Goal: Information Seeking & Learning: Check status

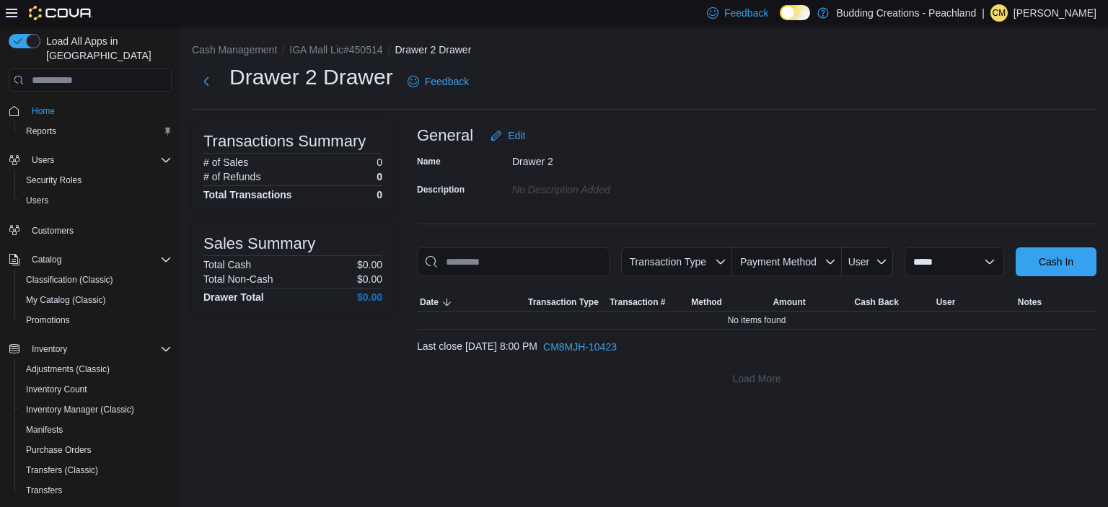
scroll to position [180, 0]
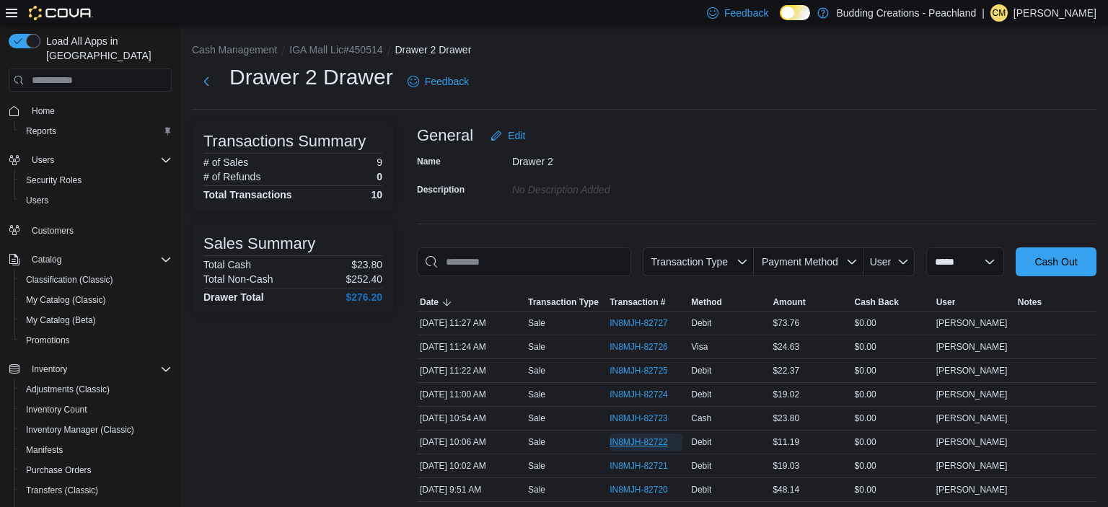
click at [652, 437] on span "IN8MJH-82722" at bounding box center [639, 443] width 58 height 12
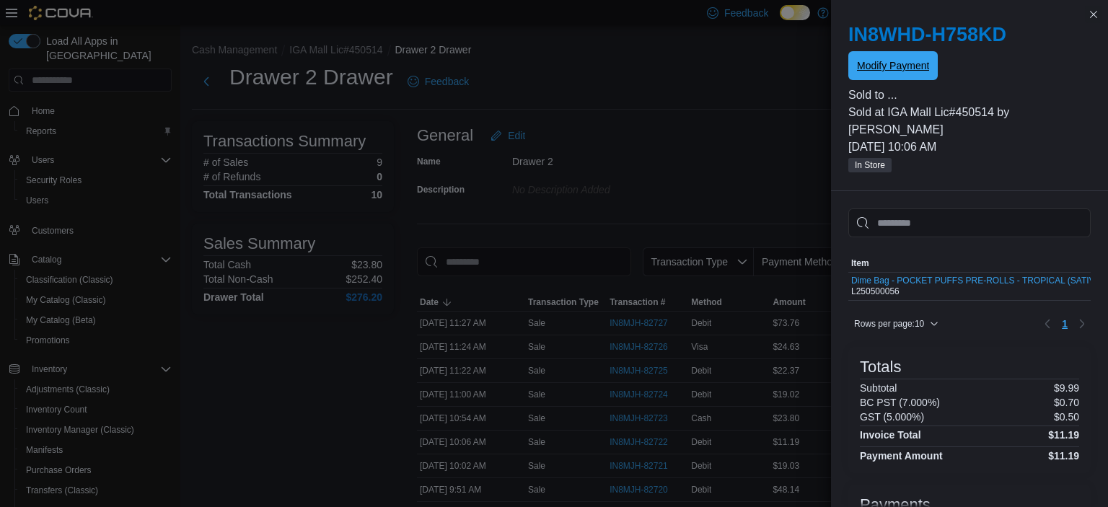
click at [882, 74] on span "Modify Payment" at bounding box center [893, 65] width 72 height 29
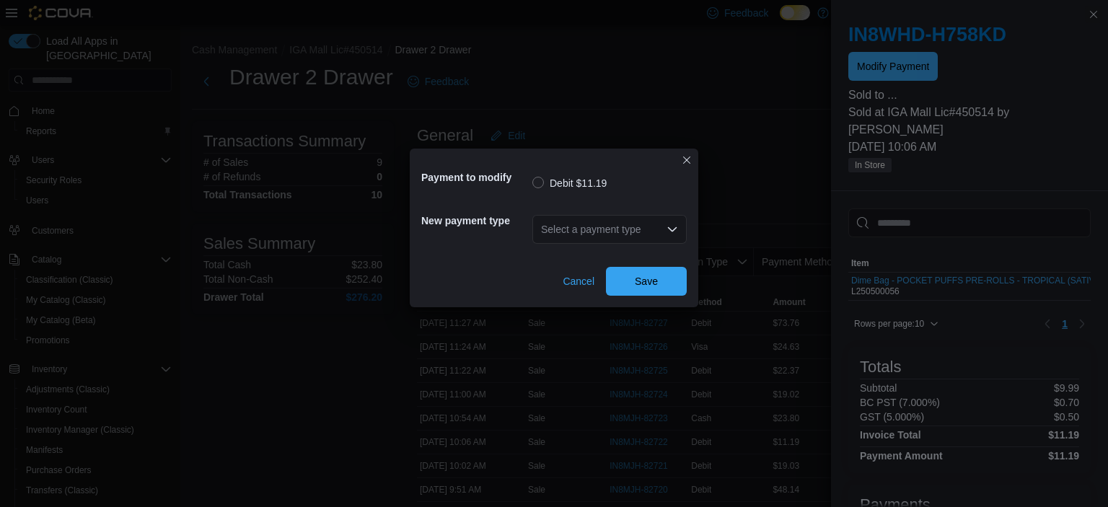
click at [620, 231] on div "Select a payment type" at bounding box center [610, 229] width 154 height 29
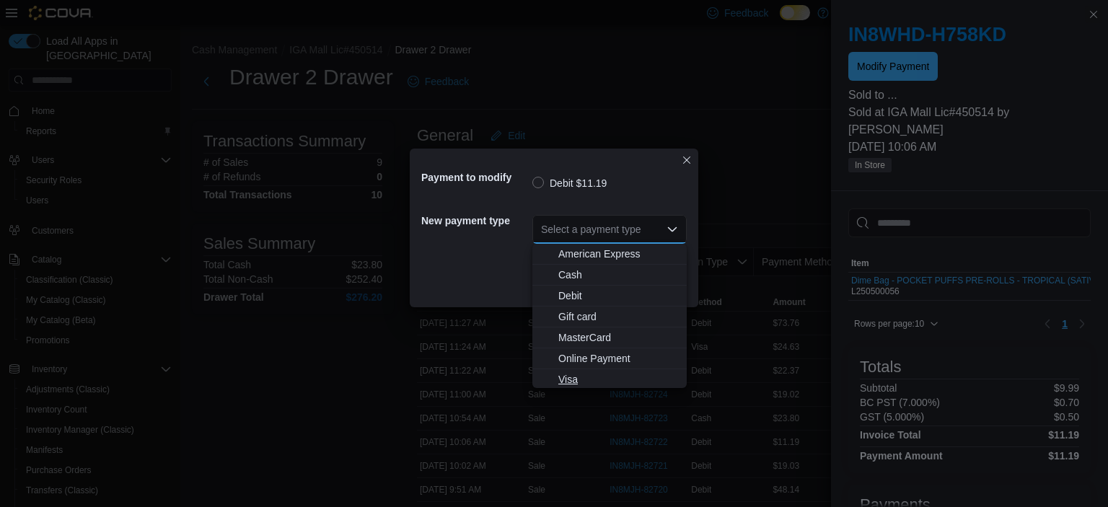
click at [571, 379] on span "Visa" at bounding box center [618, 379] width 120 height 14
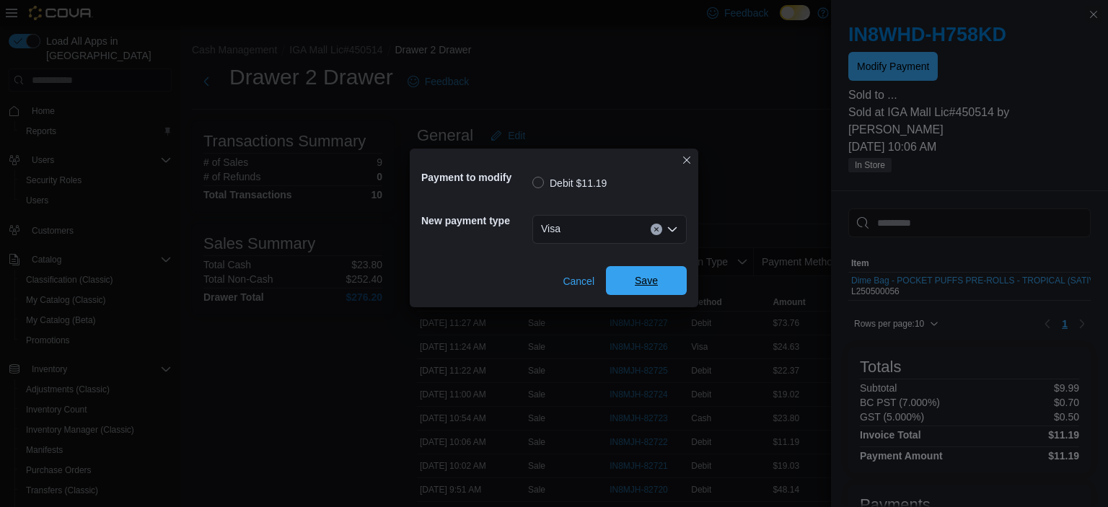
click at [652, 276] on span "Save" at bounding box center [646, 280] width 23 height 14
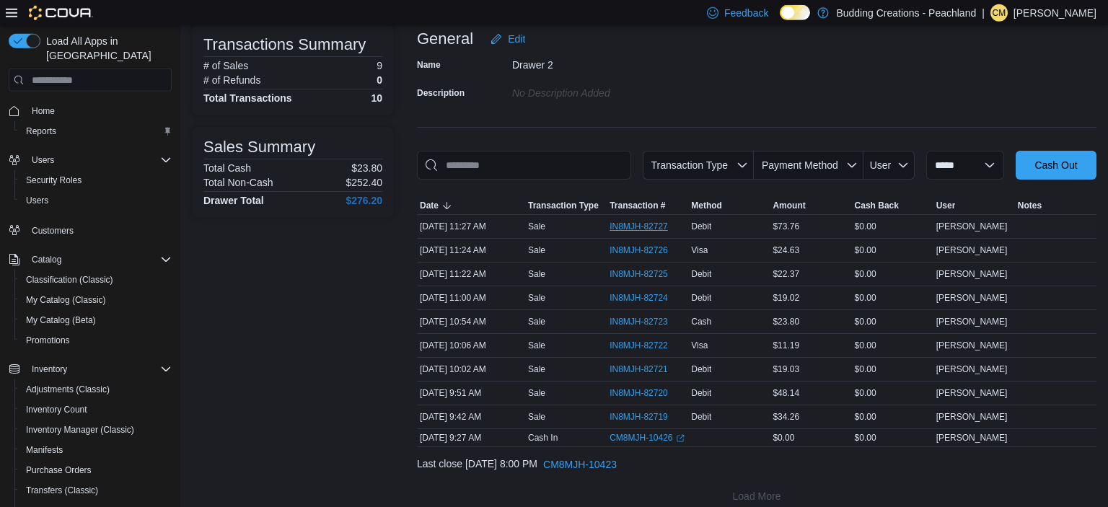
scroll to position [110, 0]
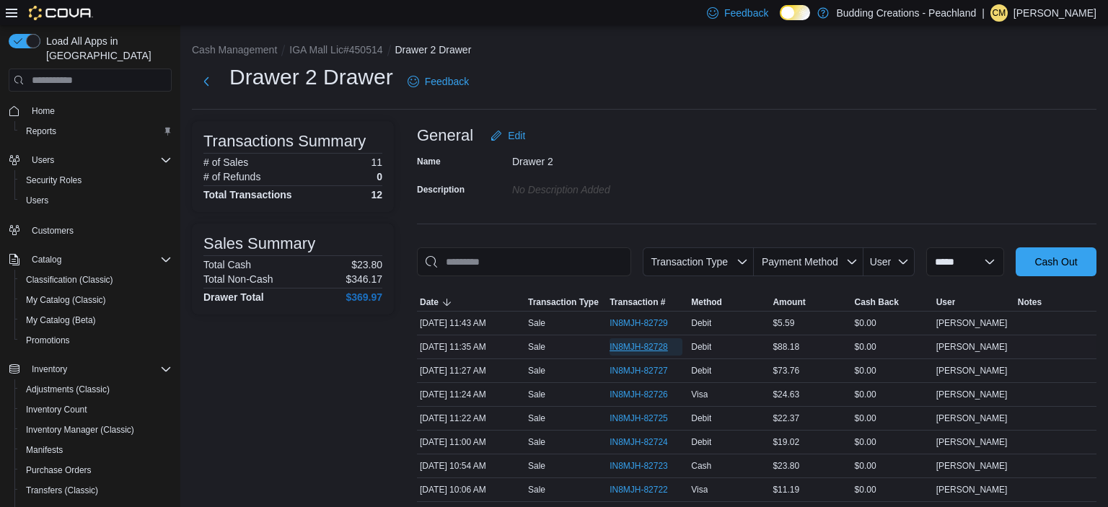
click at [657, 344] on span "IN8MJH-82728" at bounding box center [639, 347] width 58 height 12
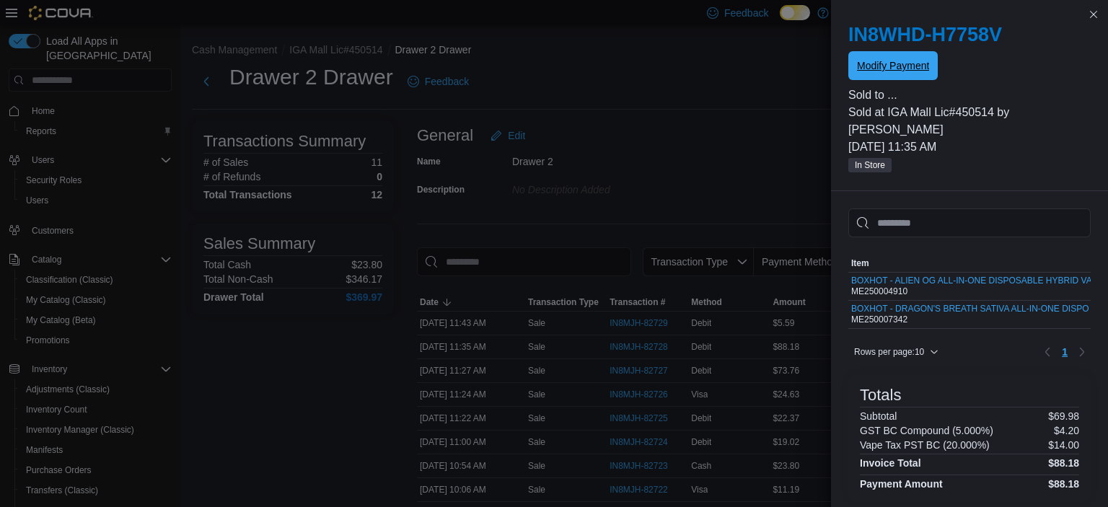
click at [916, 75] on span "Modify Payment" at bounding box center [893, 65] width 72 height 29
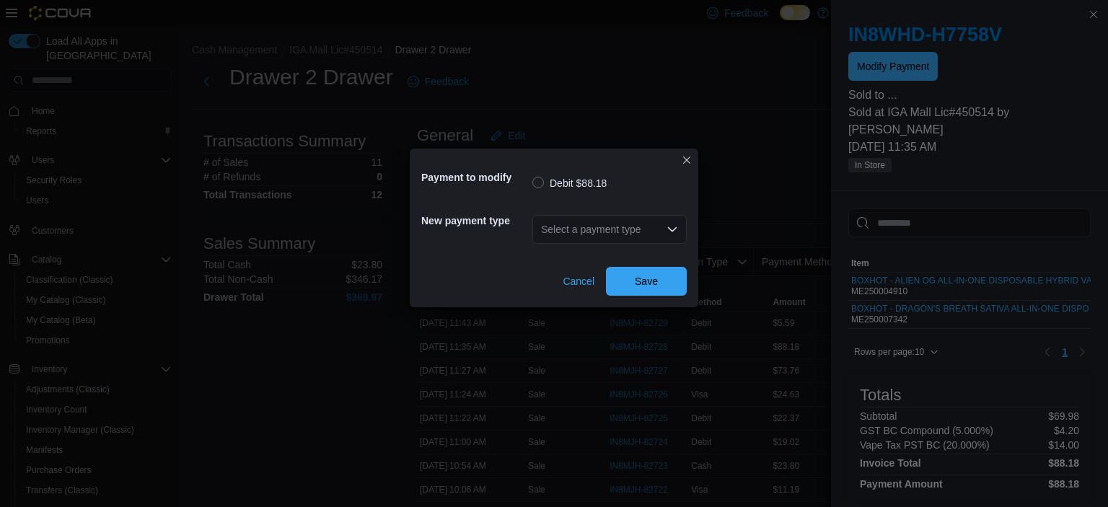
click at [607, 232] on div "Select a payment type" at bounding box center [610, 229] width 154 height 29
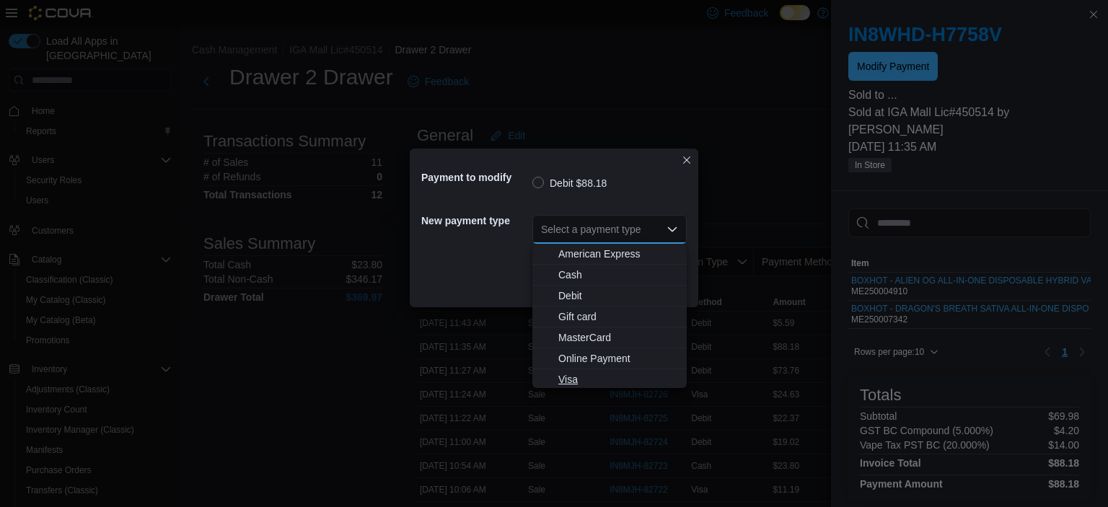
click at [571, 377] on span "Visa" at bounding box center [618, 379] width 120 height 14
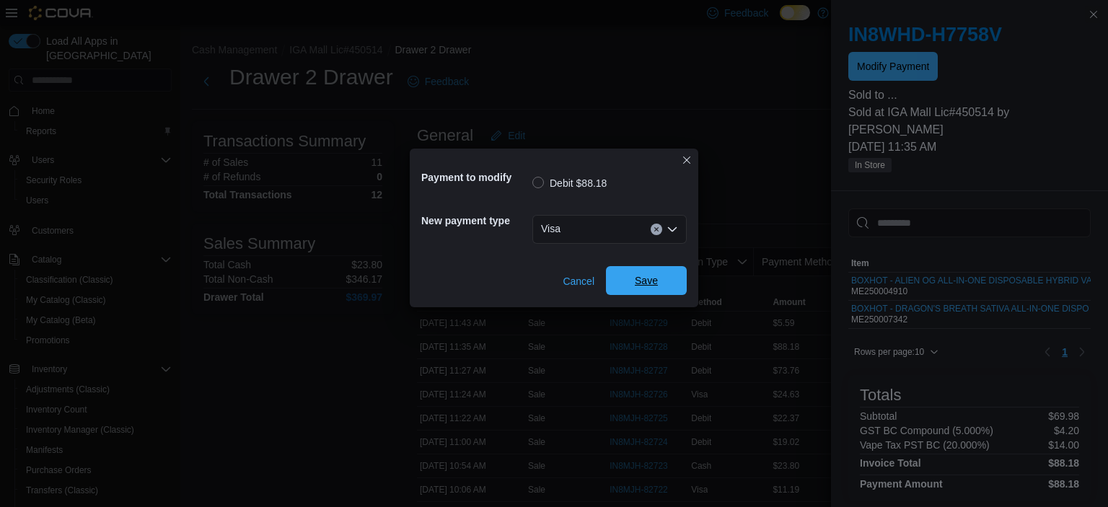
click at [650, 284] on span "Save" at bounding box center [646, 280] width 23 height 14
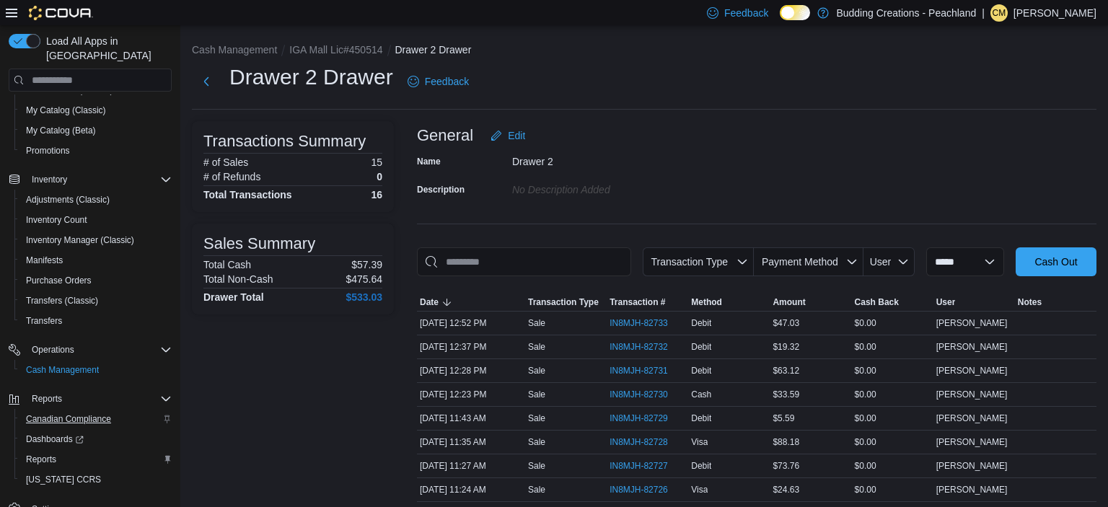
scroll to position [200, 0]
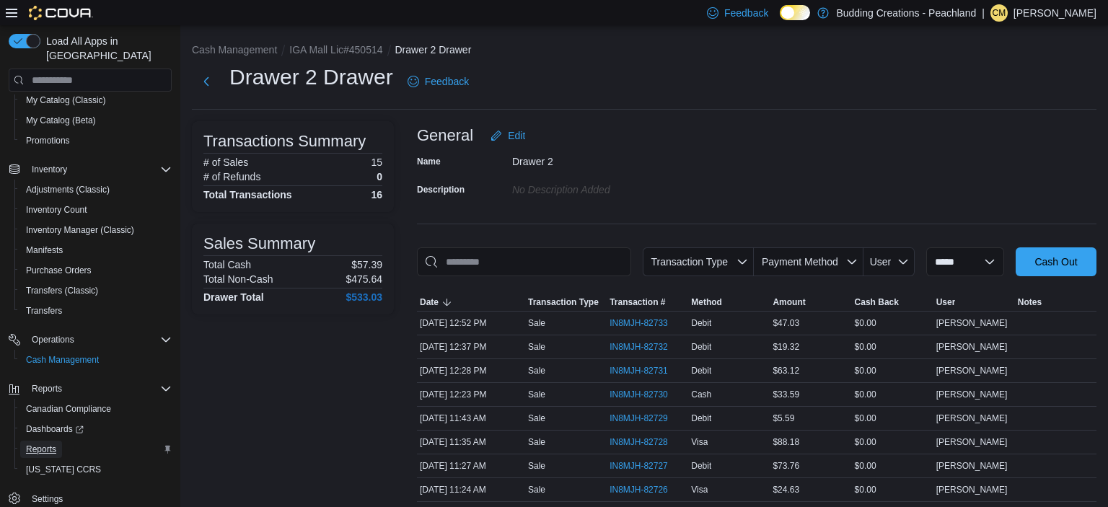
click at [42, 444] on span "Reports" at bounding box center [41, 450] width 30 height 12
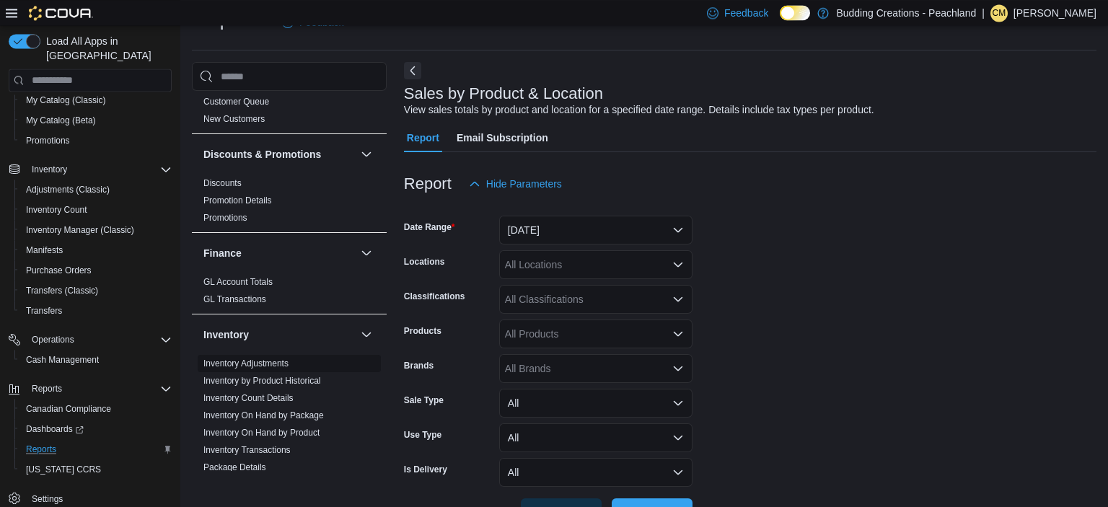
scroll to position [485, 0]
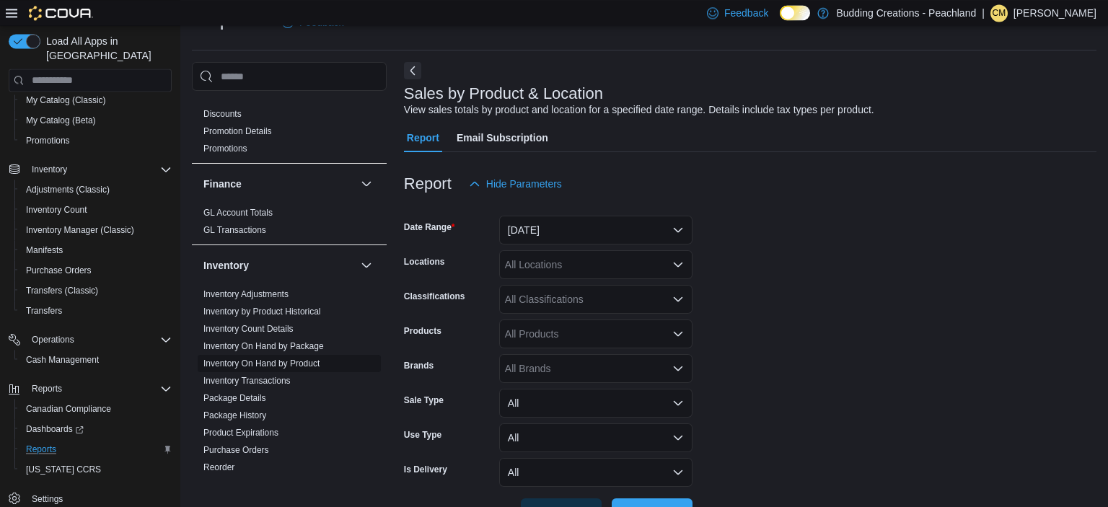
click at [264, 359] on link "Inventory On Hand by Product" at bounding box center [261, 364] width 116 height 10
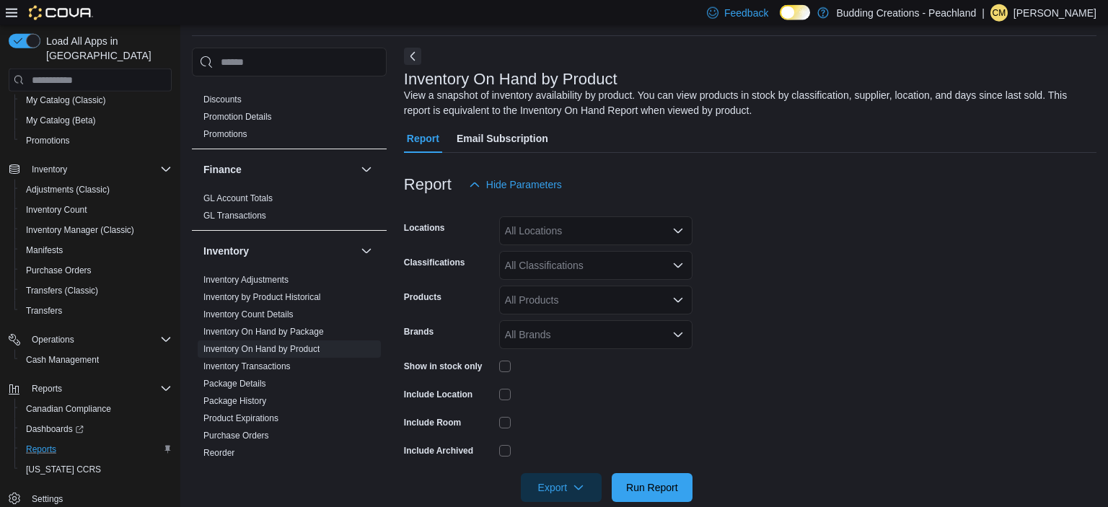
scroll to position [48, 0]
click at [664, 483] on span "Run Report" at bounding box center [652, 486] width 52 height 14
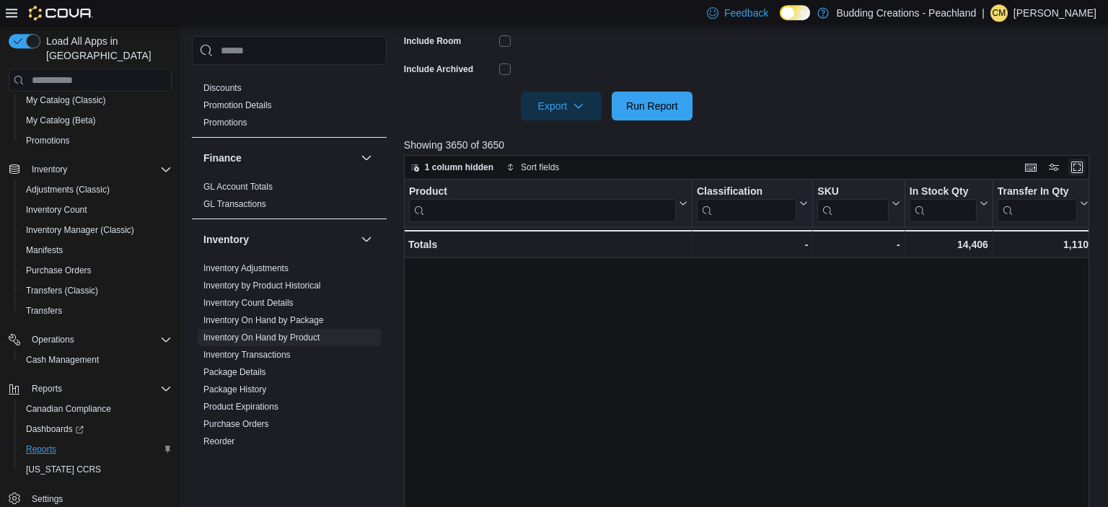
click at [1076, 170] on button "Enter fullscreen" at bounding box center [1077, 167] width 17 height 17
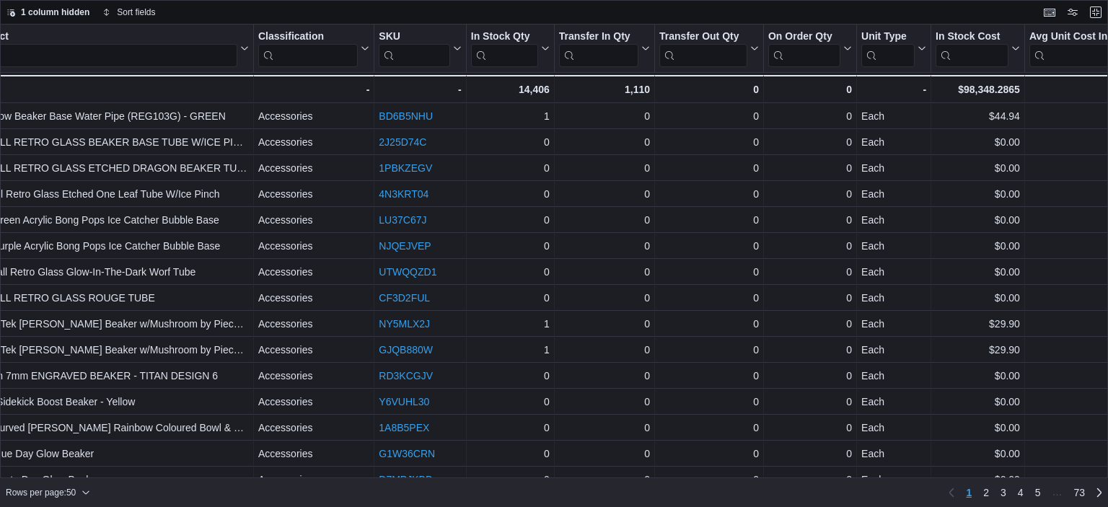
scroll to position [416, 0]
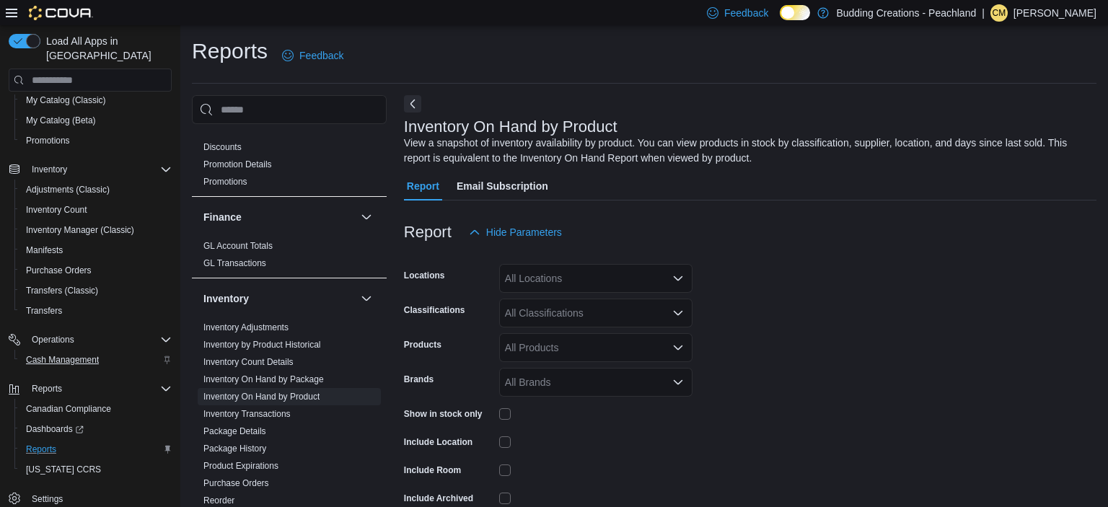
click at [62, 354] on span "Cash Management" at bounding box center [62, 360] width 73 height 12
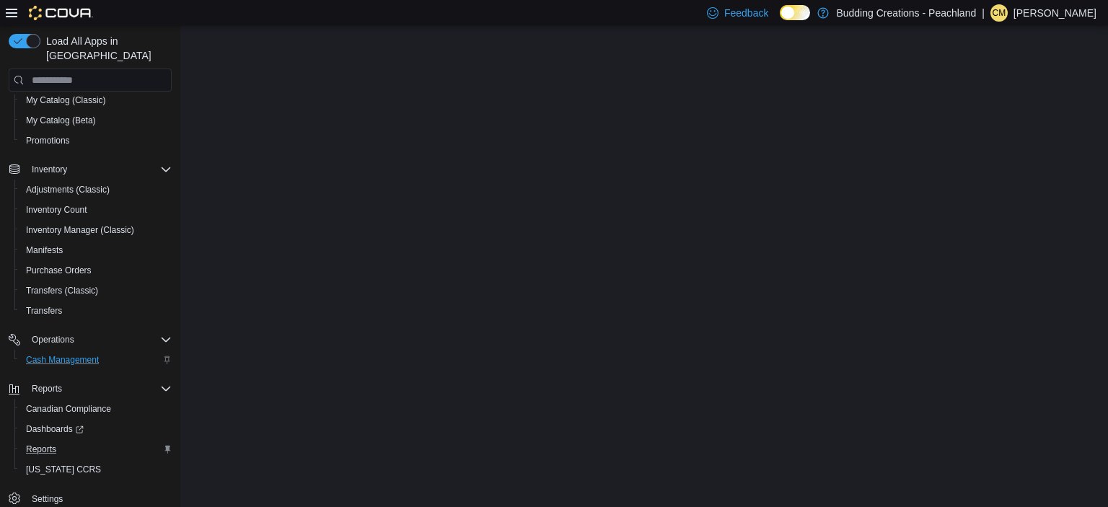
scroll to position [200, 0]
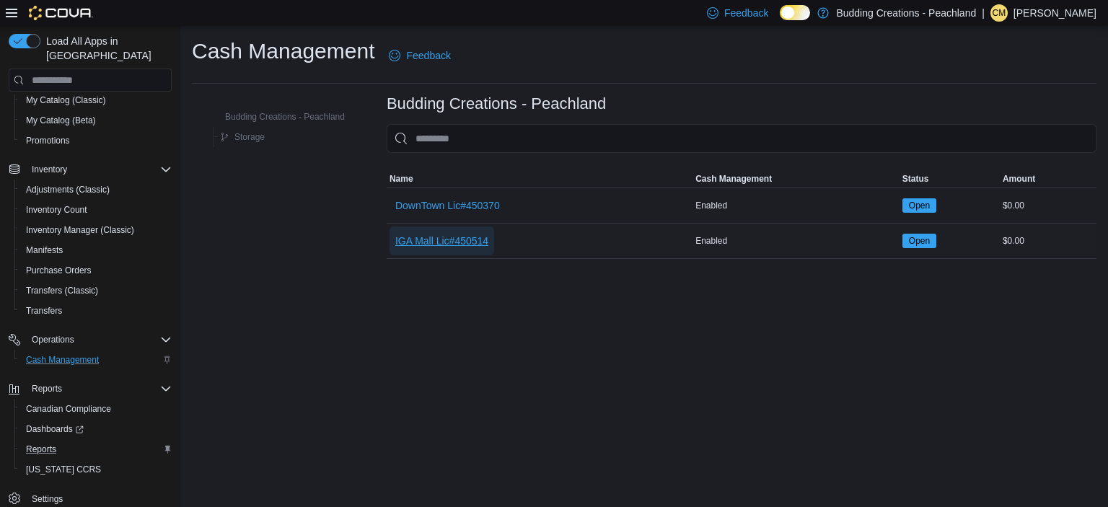
click at [446, 240] on span "IGA Mall Lic#450514" at bounding box center [441, 241] width 93 height 14
